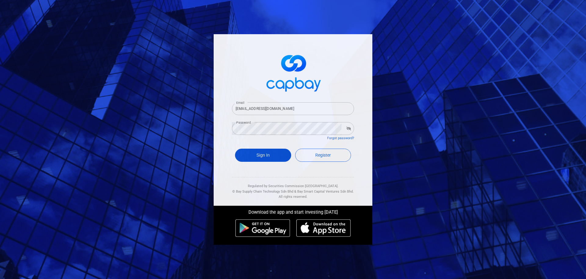
click at [265, 153] on button "Sign In" at bounding box center [263, 155] width 56 height 13
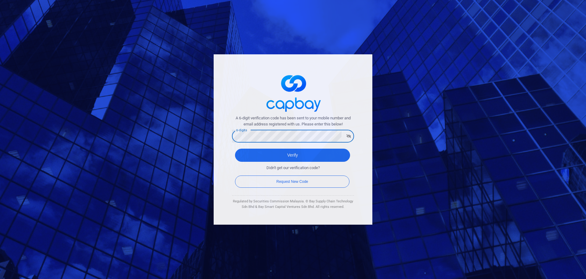
click at [235, 149] on button "Verify" at bounding box center [292, 155] width 115 height 13
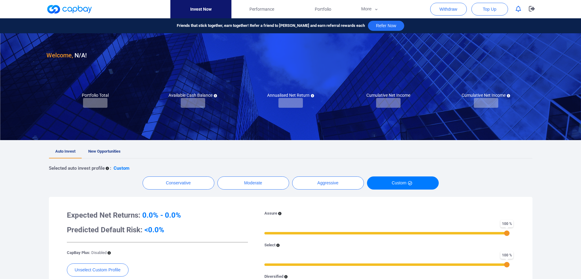
checkbox input "true"
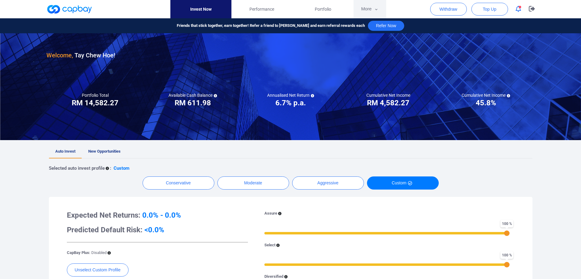
click at [370, 11] on button "More" at bounding box center [369, 9] width 33 height 18
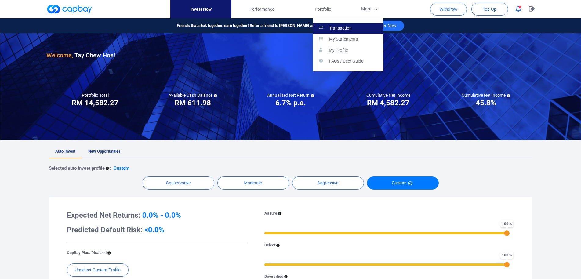
click at [361, 30] on link "Transaction" at bounding box center [348, 28] width 70 height 11
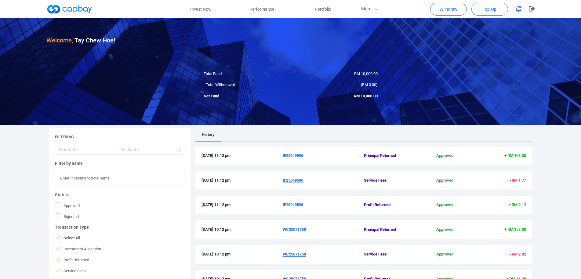
scroll to position [158, 0]
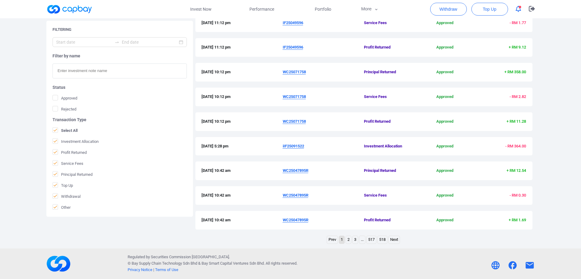
click at [348, 241] on link "2" at bounding box center [348, 240] width 5 height 8
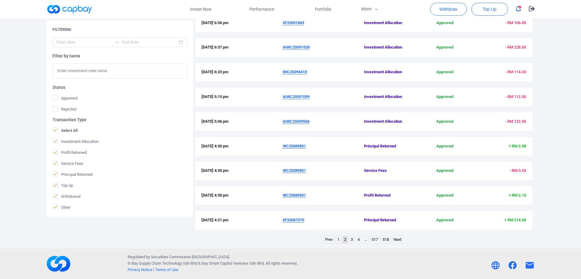
click at [339, 241] on link "1" at bounding box center [338, 240] width 5 height 8
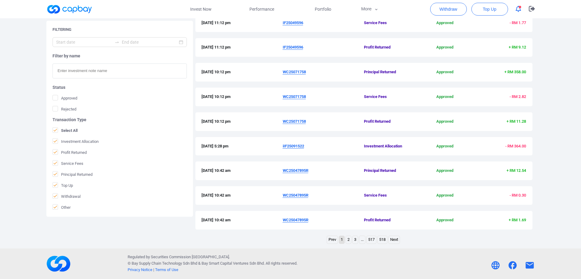
drag, startPoint x: 281, startPoint y: 220, endPoint x: 322, endPoint y: 222, distance: 40.9
click at [322, 222] on div "[DATE] 10:42 am WC25047895R Profit Returned Approved + RM 1.69" at bounding box center [363, 220] width 325 height 6
copy div "WC25047895R"
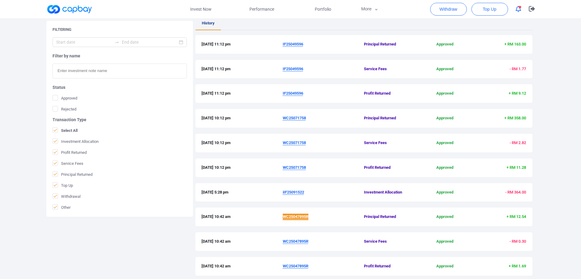
scroll to position [126, 0]
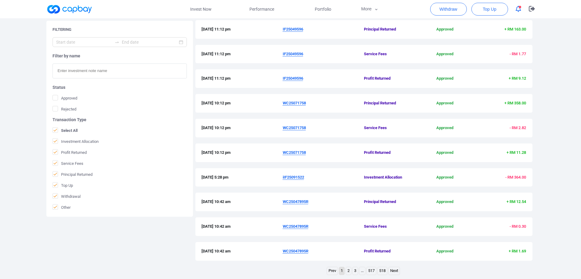
click at [292, 176] on u "iIF25091522" at bounding box center [293, 177] width 21 height 5
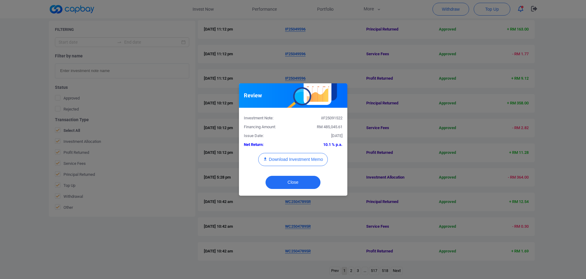
click at [332, 118] on div "iIF25091522" at bounding box center [320, 118] width 54 height 6
copy div "iIF25091522"
click at [299, 161] on button "Download Investment Memo" at bounding box center [293, 159] width 70 height 13
click at [250, 59] on div "Review Investment Note: iIF25091522 Financing Amount: RM 485,045.61 Issue Date:…" at bounding box center [293, 139] width 586 height 279
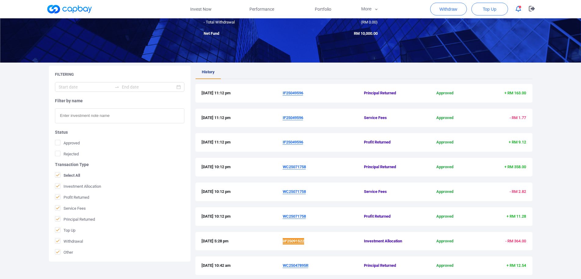
scroll to position [62, 0]
click at [294, 217] on u "WC25071758" at bounding box center [294, 216] width 23 height 5
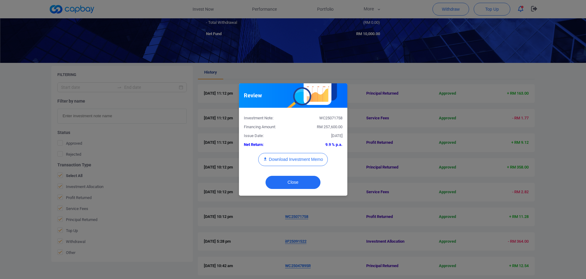
click at [338, 223] on div "Review Investment Note: WC25071758 Financing Amount: RM 257,600.00 Issue Date: …" at bounding box center [293, 139] width 586 height 279
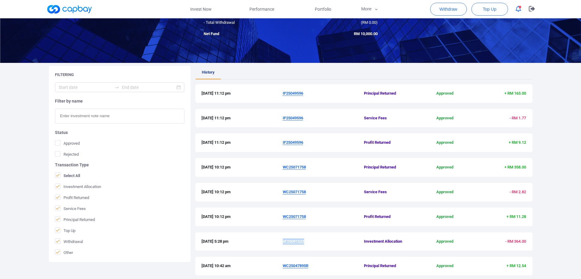
drag, startPoint x: 304, startPoint y: 219, endPoint x: 311, endPoint y: 219, distance: 7.3
click at [311, 219] on div "[DATE] 10:12 pm WC25071758 Profit Returned Approved + RM 11.28" at bounding box center [363, 217] width 325 height 6
copy div "WC25071758"
drag, startPoint x: 282, startPoint y: 142, endPoint x: 310, endPoint y: 142, distance: 28.1
click at [310, 142] on div "[DATE] 11:12 pm IF25049596 Profit Returned Approved + RM 9.12" at bounding box center [363, 142] width 325 height 6
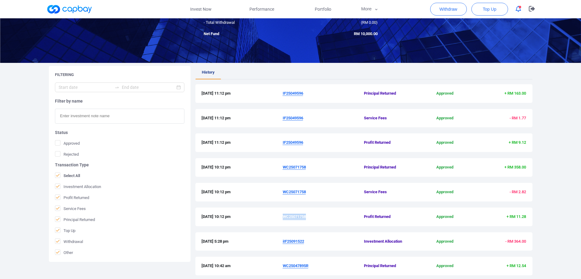
copy div "IF25049596"
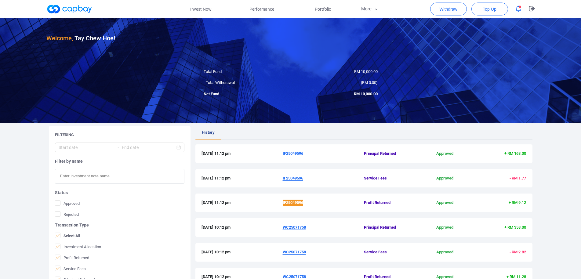
scroll to position [0, 0]
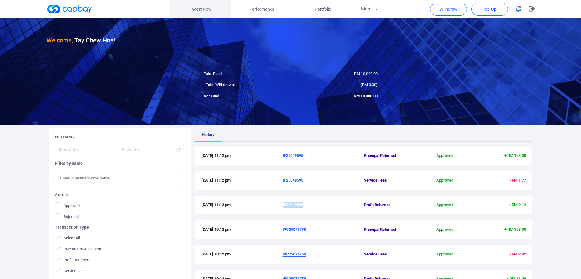
click at [207, 11] on link "Invest Now" at bounding box center [200, 9] width 61 height 18
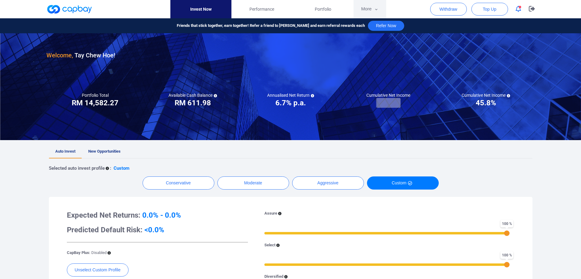
click at [367, 7] on button "More" at bounding box center [369, 9] width 33 height 18
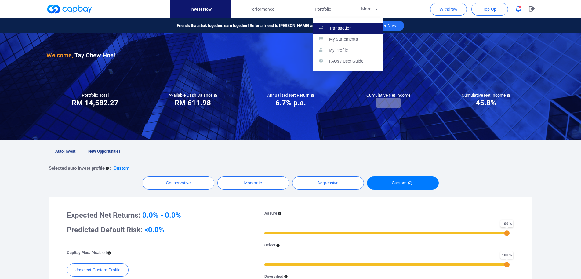
click at [341, 26] on p "Transaction" at bounding box center [340, 28] width 23 height 5
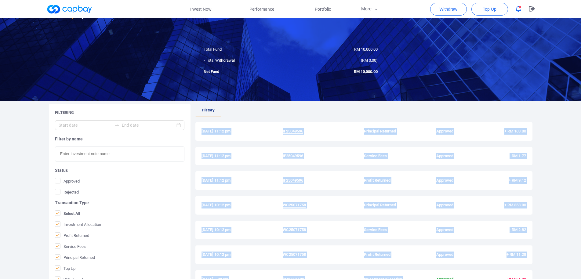
scroll to position [158, 0]
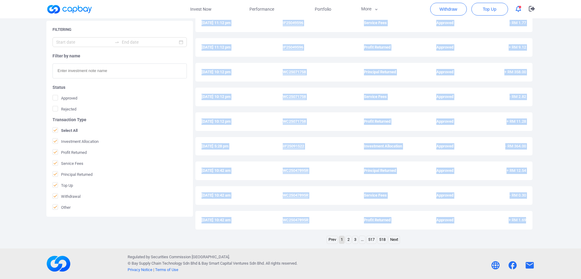
drag, startPoint x: 201, startPoint y: 156, endPoint x: 529, endPoint y: 224, distance: 334.2
click at [529, 224] on div "History [DATE] 11:12 pm IF25049596 Principal Returned Approved + RM 163.00 [DAT…" at bounding box center [363, 103] width 337 height 265
copy div "[DATE] 11:12 pm IF25049596 Principal Returned Approved + RM 163.00 [DATE] 11:12…"
click at [565, 177] on div "Welcome, Tay Chew Hoe ! Total Fund RM 10,000.00 - Total Withdrawal ( RM 0.00 ) …" at bounding box center [290, 55] width 581 height 388
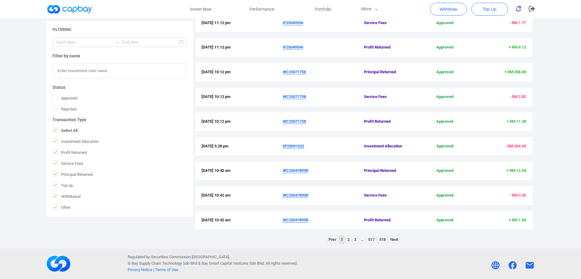
click at [349, 239] on link "2" at bounding box center [348, 240] width 5 height 8
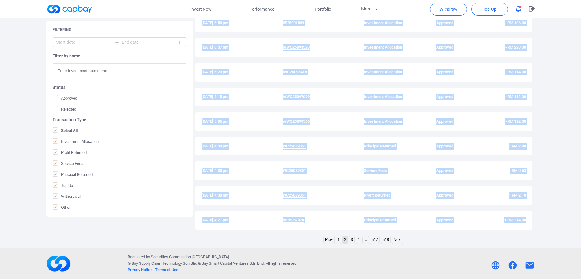
drag, startPoint x: 200, startPoint y: 78, endPoint x: 556, endPoint y: 229, distance: 387.5
click at [532, 229] on div "History [DATE] 7:28 pm iIF25096935 Investment Allocation Approved - RM 218.00 […" at bounding box center [363, 103] width 337 height 265
copy div "[DATE] 7:28 pm iIF25096935 Investment Allocation Approved - RM 218.00 [DATE] 6:…"
click at [570, 220] on div "Welcome, Tay Chew Hoe ! Total Fund RM 10,000.00 - Total Withdrawal ( RM 0.00 ) …" at bounding box center [290, 55] width 581 height 388
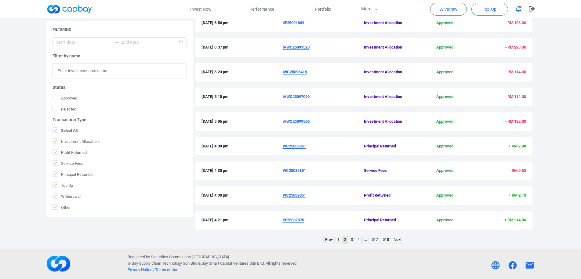
click at [352, 240] on link "3" at bounding box center [351, 240] width 5 height 8
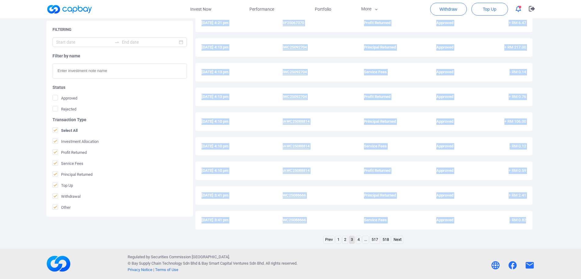
drag, startPoint x: 201, startPoint y: 77, endPoint x: 566, endPoint y: 222, distance: 393.0
click at [532, 222] on div "History [DATE] 4:21 pm iIF25067370 Service Fees Approved - RM 1.16 [DATE] 4:21 …" at bounding box center [363, 103] width 337 height 265
copy div "[DATE] 4:21 pm iIF25067370 Service Fees Approved - RM 1.16 [DATE] 4:21 pm iIF25…"
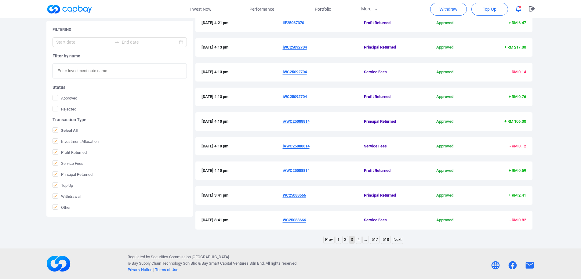
drag, startPoint x: 508, startPoint y: 250, endPoint x: 503, endPoint y: 241, distance: 10.8
click at [508, 250] on footer "Regulated by Securities Commission [GEOGRAPHIC_DATA]. © Bay Supply Chain Techno…" at bounding box center [290, 263] width 581 height 31
click at [357, 240] on link "4" at bounding box center [358, 240] width 5 height 8
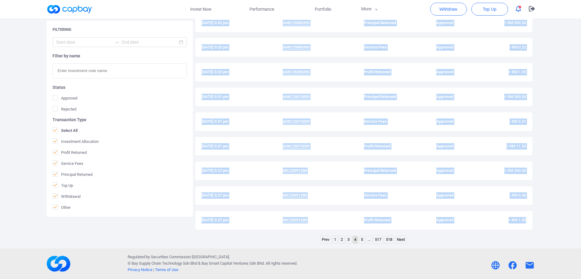
drag, startPoint x: 200, startPoint y: 76, endPoint x: 568, endPoint y: 232, distance: 400.2
click at [532, 232] on div "History [DATE] 3:41 pm WC25088666 Profit Returned Approved + RM 3.27 [DATE] 3:3…" at bounding box center [363, 103] width 337 height 265
copy div "[DATE] 3:41 pm WC25088666 Profit Returned Approved + RM 3.27 [DATE] 3:32 pm iAW…"
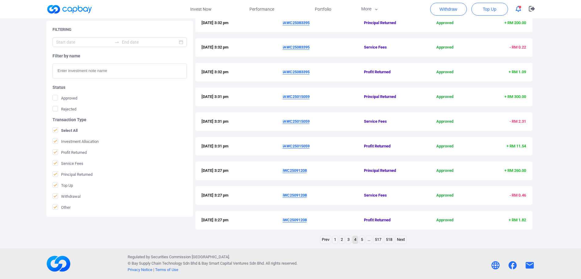
drag, startPoint x: 486, startPoint y: 242, endPoint x: 468, endPoint y: 242, distance: 18.3
click at [485, 242] on div "Prev 1 2 3 4 5 ... 517 518 Next" at bounding box center [363, 241] width 337 height 10
click at [360, 241] on link "5" at bounding box center [361, 240] width 5 height 8
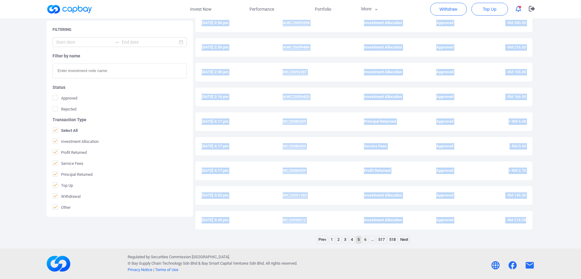
drag, startPoint x: 201, startPoint y: 77, endPoint x: 578, endPoint y: 221, distance: 404.0
click at [532, 221] on div "History [DATE] 3:03 pm iAWC25096623 Investment Allocation Approved - RM 179.00 …" at bounding box center [363, 103] width 337 height 265
copy div "[DATE] 3:03 pm iAWC25096623 Investment Allocation Approved - RM 179.00 [DATE] 2…"
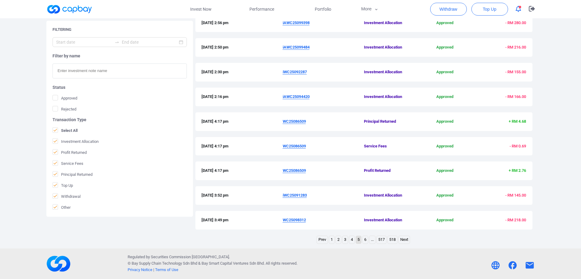
click at [364, 241] on link "6" at bounding box center [365, 240] width 5 height 8
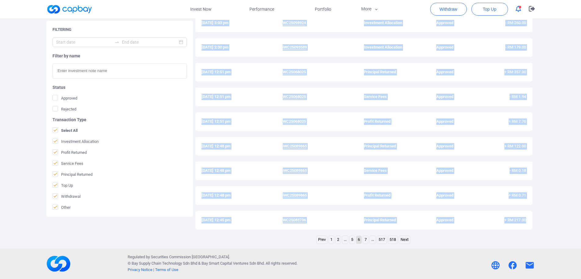
drag, startPoint x: 201, startPoint y: 77, endPoint x: 527, endPoint y: 228, distance: 358.9
click at [527, 228] on div "History [DATE] 3:13 pm iAWC25095853 Investment Allocation Approved - RM 285.00 …" at bounding box center [363, 103] width 337 height 265
copy div "[DATE] 3:13 pm iAWC25095853 Investment Allocation Approved - RM 285.00 [DATE] 3…"
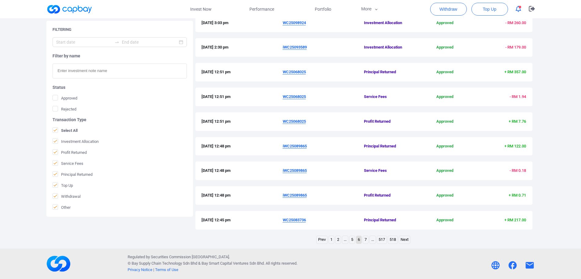
click at [523, 236] on div "Prev 1 2 ... 5 6 7 ... 517 518 Next" at bounding box center [363, 241] width 337 height 10
click at [366, 242] on link "7" at bounding box center [365, 240] width 5 height 8
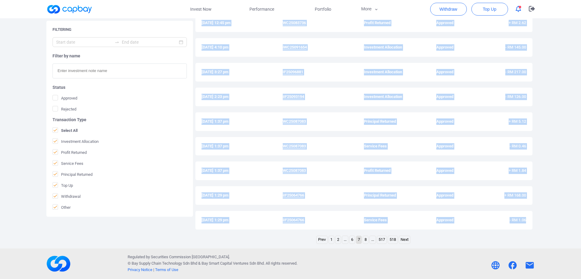
drag, startPoint x: 198, startPoint y: 78, endPoint x: 566, endPoint y: 224, distance: 394.9
click at [532, 224] on div "History [DATE] 12:45 pm WC25083736 Service Fees Approved - RM 0.66 [DATE] 12:45…" at bounding box center [363, 103] width 337 height 265
click at [500, 237] on div "Prev 1 2 ... 6 7 8 ... 517 518 Next" at bounding box center [363, 241] width 337 height 10
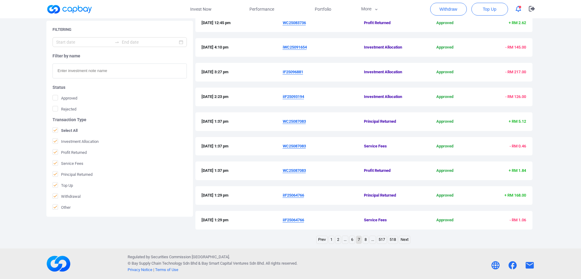
click at [366, 241] on link "8" at bounding box center [365, 240] width 5 height 8
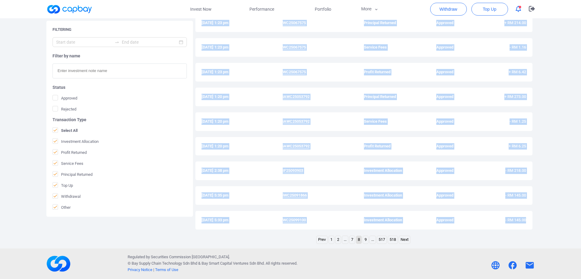
drag, startPoint x: 201, startPoint y: 75, endPoint x: 561, endPoint y: 232, distance: 392.6
click at [532, 232] on div "History [DATE] 1:29 pm iIF25064766 Profit Returned Approved + RM 5.88 [DATE] 1:…" at bounding box center [363, 103] width 337 height 265
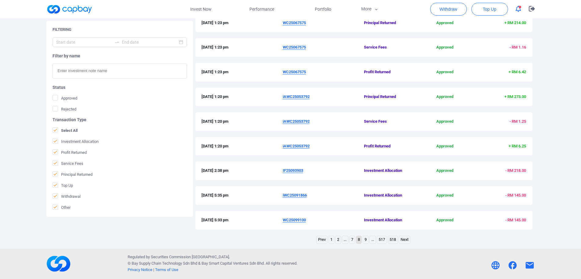
click at [509, 236] on div "Prev 1 2 ... 7 8 9 ... 517 518 Next" at bounding box center [363, 241] width 337 height 10
click at [367, 240] on link "9" at bounding box center [365, 240] width 5 height 8
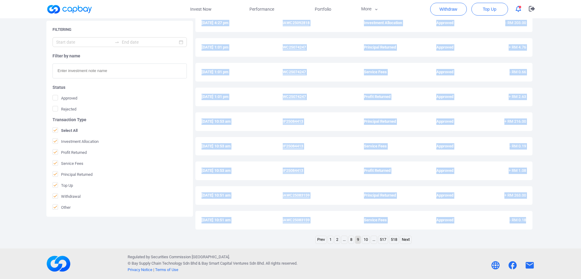
drag, startPoint x: 200, startPoint y: 77, endPoint x: 566, endPoint y: 224, distance: 394.3
click at [532, 224] on div "History [DATE] 5:09 pm iWC25096774 Investment Allocation Approved - RM 100.00 […" at bounding box center [363, 103] width 337 height 265
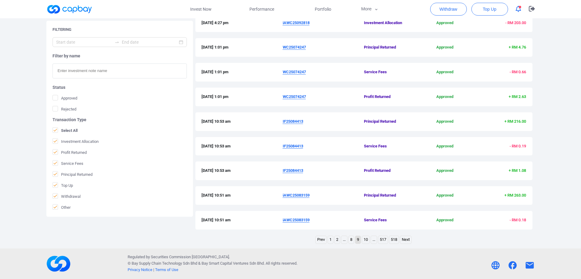
click at [367, 241] on link "10" at bounding box center [365, 240] width 7 height 8
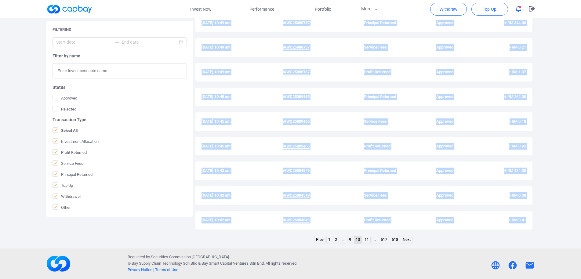
drag, startPoint x: 209, startPoint y: 77, endPoint x: 549, endPoint y: 230, distance: 372.3
click at [532, 230] on div "History [DATE] 10:51 am iAWC25083159 Profit Returned Approved + RM 0.92 [DATE] …" at bounding box center [363, 103] width 337 height 265
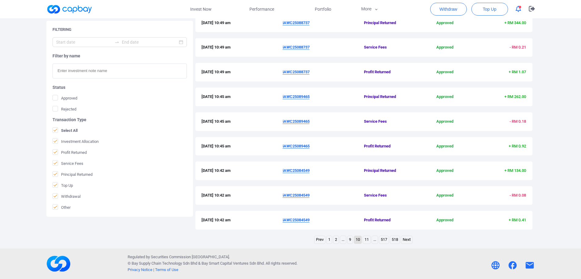
click at [523, 238] on div "Prev 1 2 ... 9 10 11 ... 517 518 Next" at bounding box center [363, 241] width 337 height 10
click at [367, 240] on link "11" at bounding box center [366, 240] width 7 height 8
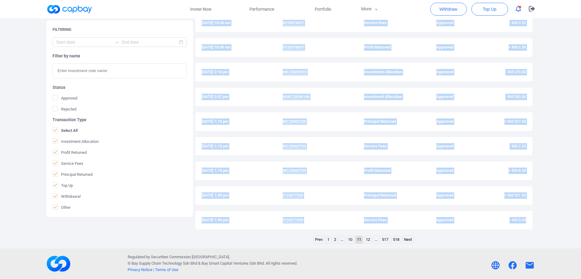
drag, startPoint x: 199, startPoint y: 77, endPoint x: 531, endPoint y: 226, distance: 363.3
click at [531, 226] on div "History [DATE] 10:40 am iIF25078037 Principal Returned Approved + RM 151.00 [DA…" at bounding box center [363, 103] width 337 height 265
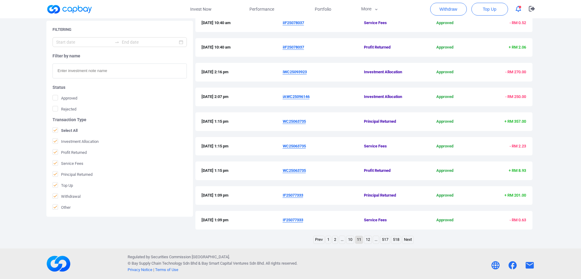
click at [527, 245] on div "Welcome, Tay Chew Hoe ! Total Fund RM 10,000.00 - Total Withdrawal ( RM 0.00 ) …" at bounding box center [290, 55] width 581 height 388
click at [368, 241] on link "12" at bounding box center [367, 240] width 7 height 8
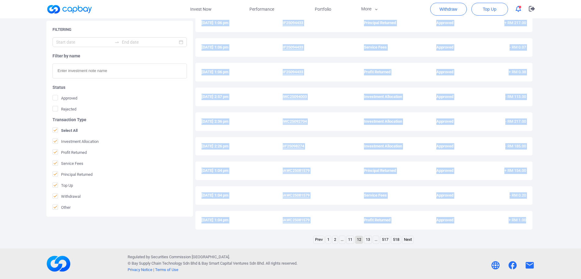
drag, startPoint x: 199, startPoint y: 78, endPoint x: 555, endPoint y: 226, distance: 385.2
click at [532, 226] on div "History [DATE] 1:09 pm IF25077333 Profit Returned Approved + RM 3.48 [DATE] 1:0…" at bounding box center [363, 103] width 337 height 265
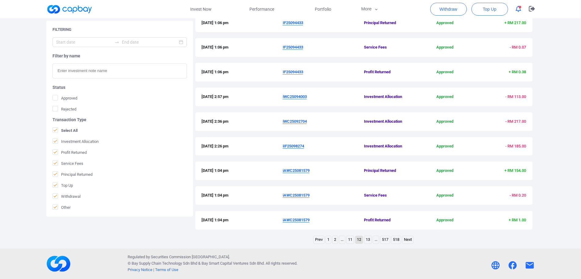
click at [478, 240] on div "Prev 1 2 ... 11 12 13 ... 517 518 Next" at bounding box center [363, 241] width 337 height 10
click at [368, 239] on link "13" at bounding box center [367, 240] width 7 height 8
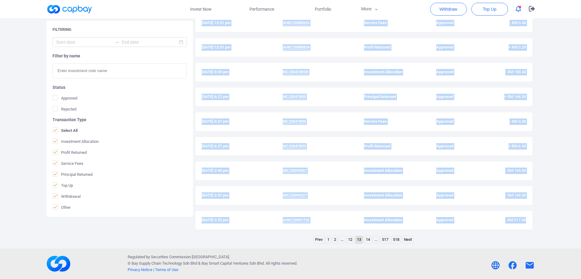
drag, startPoint x: 201, startPoint y: 78, endPoint x: 543, endPoint y: 228, distance: 373.0
click at [532, 228] on div "History [DATE] 12:51 pm iAWC25088924 Principal Returned Approved + RM 347.00 [D…" at bounding box center [363, 103] width 337 height 265
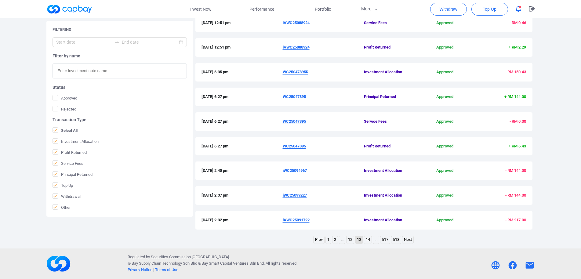
drag, startPoint x: 479, startPoint y: 243, endPoint x: 466, endPoint y: 241, distance: 13.4
click at [479, 243] on div "Prev 1 2 ... 12 13 14 ... 517 518 Next" at bounding box center [363, 241] width 337 height 10
click at [370, 241] on link "14" at bounding box center [367, 240] width 7 height 8
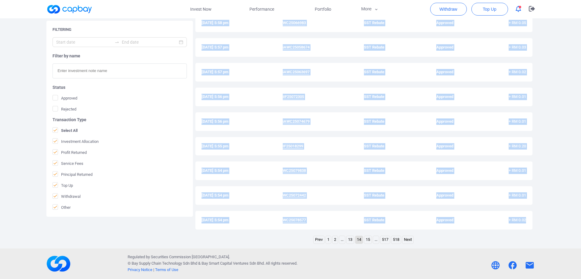
drag, startPoint x: 201, startPoint y: 78, endPoint x: 561, endPoint y: 231, distance: 390.9
click at [532, 231] on div "History [DATE] 2:19 pm WC25093569 Investment Allocation Approved - RM 217.00 [D…" at bounding box center [363, 103] width 337 height 265
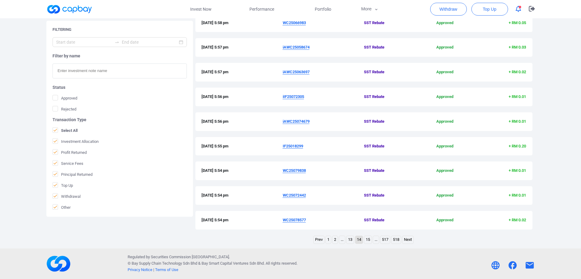
click at [481, 250] on footer "Regulated by Securities Commission [GEOGRAPHIC_DATA]. © Bay Supply Chain Techno…" at bounding box center [290, 263] width 581 height 31
drag, startPoint x: 368, startPoint y: 242, endPoint x: 371, endPoint y: 239, distance: 4.6
click at [368, 241] on link "15" at bounding box center [367, 240] width 7 height 8
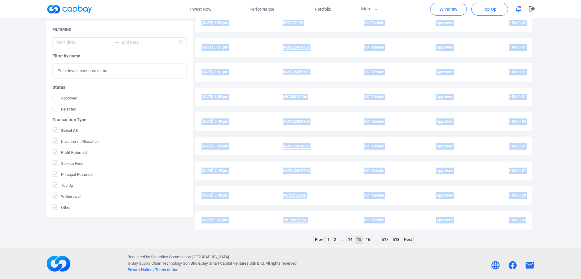
drag, startPoint x: 201, startPoint y: 76, endPoint x: 555, endPoint y: 230, distance: 386.3
click at [532, 230] on div "History [DATE] 5:53 pm iWC25063581 SST Rebate Approved + RM 0.03 [DATE] 5:52 pm…" at bounding box center [363, 103] width 337 height 265
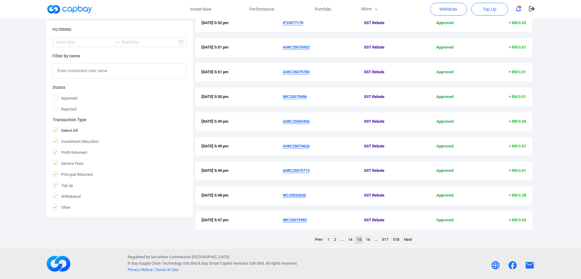
click at [481, 243] on div "Prev 1 2 ... 14 15 16 ... 517 518 Next" at bounding box center [363, 241] width 337 height 10
click at [368, 241] on link "16" at bounding box center [367, 240] width 7 height 8
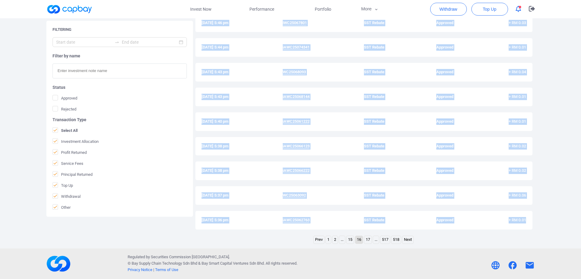
drag, startPoint x: 200, startPoint y: 77, endPoint x: 533, endPoint y: 221, distance: 362.6
click at [532, 221] on div "History [DATE] 5:46 pm iIF25055486 SST Rebate Approved + RM 0.05 [DATE] 5:46 pm…" at bounding box center [363, 103] width 337 height 265
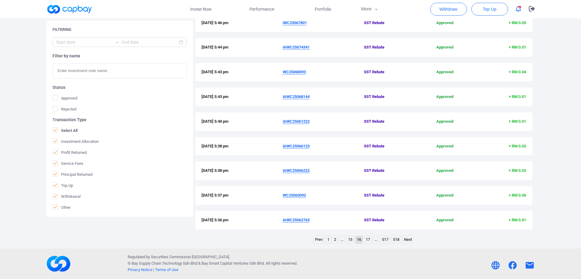
click at [481, 240] on div "Prev 1 2 ... 15 16 17 ... 517 518 Next" at bounding box center [363, 241] width 337 height 10
click at [368, 240] on link "17" at bounding box center [367, 240] width 7 height 8
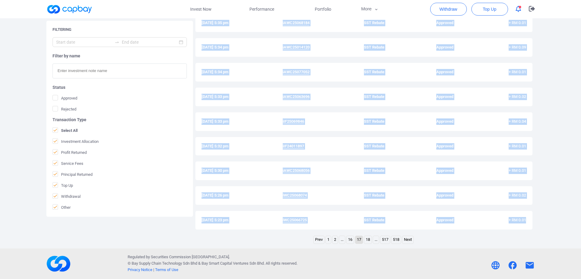
drag, startPoint x: 201, startPoint y: 78, endPoint x: 550, endPoint y: 224, distance: 378.5
click at [532, 224] on div "History [DATE] 5:35 pm iAWC25026810 SST Rebate Approved + RM 0.13 [DATE] 5:35 p…" at bounding box center [363, 103] width 337 height 265
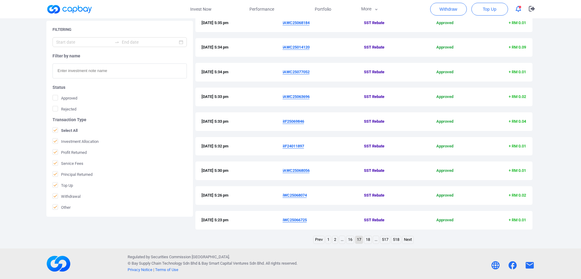
click at [470, 243] on div "Prev 1 2 ... 16 17 18 ... 517 518 Next" at bounding box center [363, 241] width 337 height 10
click at [367, 243] on link "18" at bounding box center [367, 240] width 7 height 8
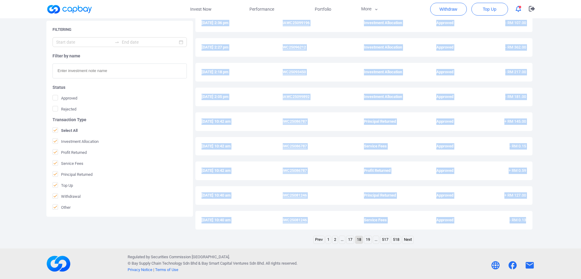
drag, startPoint x: 200, startPoint y: 77, endPoint x: 552, endPoint y: 218, distance: 379.7
click at [532, 218] on div "History [DATE] 5:20 pm WC25032881 SST Rebate Approved + RM 0.19 [DATE] 2:36 pm …" at bounding box center [363, 103] width 337 height 265
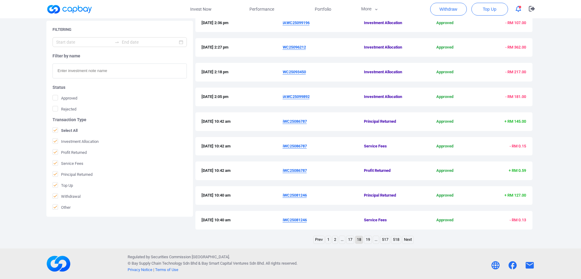
click at [487, 242] on div "Prev 1 2 ... 17 18 19 ... 517 518 Next" at bounding box center [363, 241] width 337 height 10
click at [367, 241] on link "19" at bounding box center [367, 240] width 7 height 8
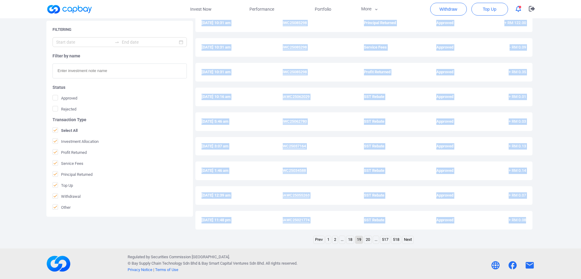
drag, startPoint x: 199, startPoint y: 77, endPoint x: 544, endPoint y: 215, distance: 370.7
click at [532, 215] on div "History [DATE] 10:40 am iWC25081246 Profit Returned Approved + RM 0.52 [DATE] 1…" at bounding box center [363, 103] width 337 height 265
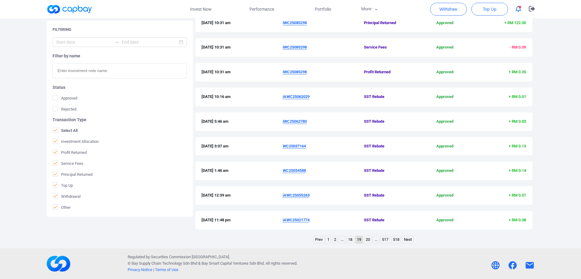
click at [490, 237] on div "Prev 1 2 ... 18 19 20 ... 517 518 Next" at bounding box center [363, 241] width 337 height 10
click at [368, 241] on link "20" at bounding box center [367, 240] width 7 height 8
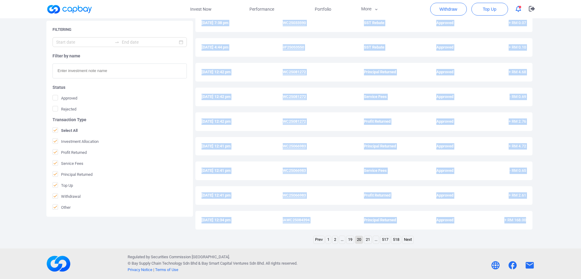
drag, startPoint x: 200, startPoint y: 77, endPoint x: 572, endPoint y: 230, distance: 402.5
click at [532, 230] on div "History [DATE] 9:08 pm iWC25045814 SST Rebate Approved + RM 0.08 [DATE] 7:38 pm…" at bounding box center [363, 103] width 337 height 265
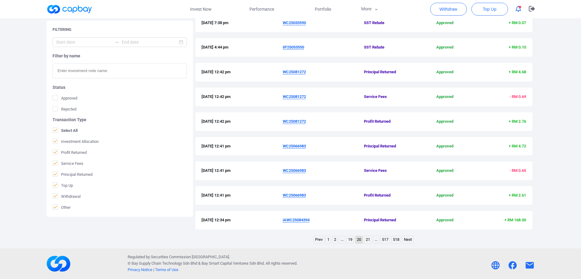
click at [486, 238] on div "Prev 1 2 ... 19 20 21 ... 517 518 Next" at bounding box center [363, 241] width 337 height 10
click at [368, 240] on link "21" at bounding box center [367, 240] width 7 height 8
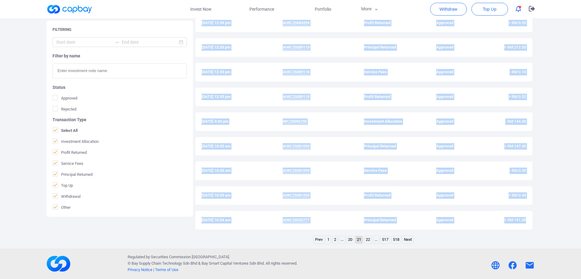
drag, startPoint x: 205, startPoint y: 78, endPoint x: 542, endPoint y: 225, distance: 367.6
click at [532, 225] on div "History [DATE] 12:34 pm iAWC25084394 Service Fees Approved - RM 0.11 [DATE] 12:…" at bounding box center [363, 103] width 337 height 265
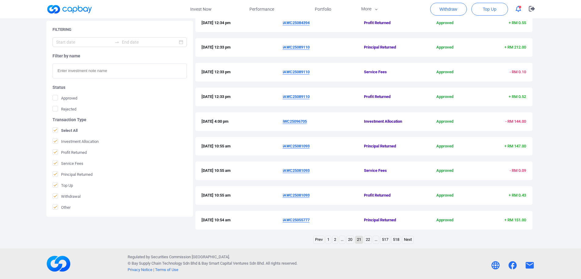
click at [484, 239] on div "Prev 1 2 ... 20 21 22 ... 517 518 Next" at bounding box center [363, 241] width 337 height 10
click at [368, 240] on link "22" at bounding box center [367, 240] width 7 height 8
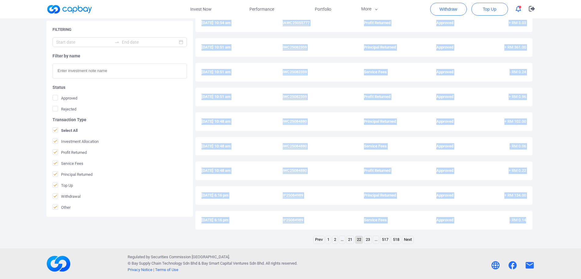
drag, startPoint x: 199, startPoint y: 78, endPoint x: 551, endPoint y: 223, distance: 381.0
click at [532, 223] on div "History [DATE] 10:54 am iAWC25055777 Service Fees Approved - RM 0.61 [DATE] 10:…" at bounding box center [363, 103] width 337 height 265
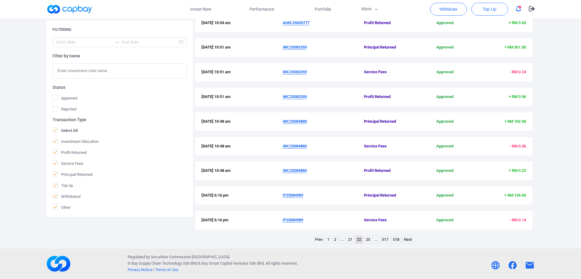
click at [503, 243] on div "Prev 1 2 ... 21 22 23 ... 517 518 Next" at bounding box center [363, 241] width 337 height 10
click at [367, 240] on link "23" at bounding box center [367, 240] width 7 height 8
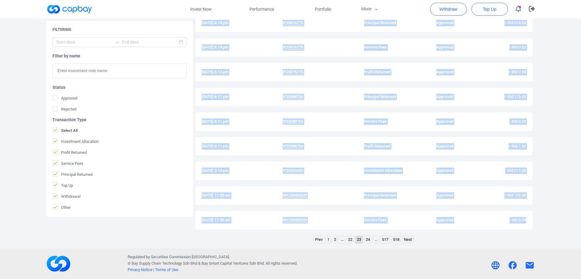
drag, startPoint x: 200, startPoint y: 78, endPoint x: 557, endPoint y: 219, distance: 383.9
click at [532, 219] on div "History [DATE] 6:16 pm IF25084989 Profit Returned Approved + RM 0.80 [DATE] 6:1…" at bounding box center [363, 103] width 337 height 265
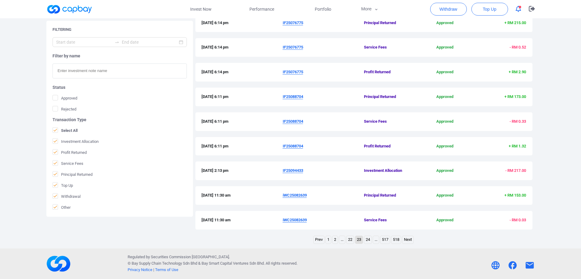
click at [474, 244] on div "Prev 1 2 ... 22 23 24 ... 517 518 Next" at bounding box center [363, 241] width 337 height 10
click at [367, 241] on link "24" at bounding box center [367, 240] width 7 height 8
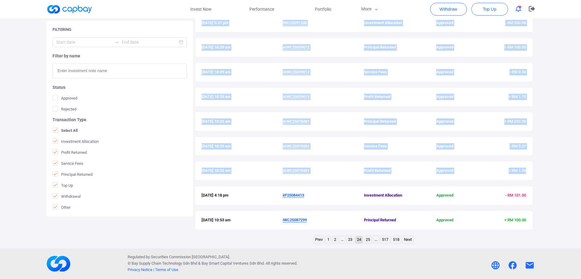
drag, startPoint x: 201, startPoint y: 78, endPoint x: 533, endPoint y: 176, distance: 346.6
click at [532, 176] on div "History [DATE] 11:30 am iWC25082639 Profit Returned Approved + RM 0.12 [DATE] 5…" at bounding box center [363, 103] width 337 height 265
